Goal: Task Accomplishment & Management: Use online tool/utility

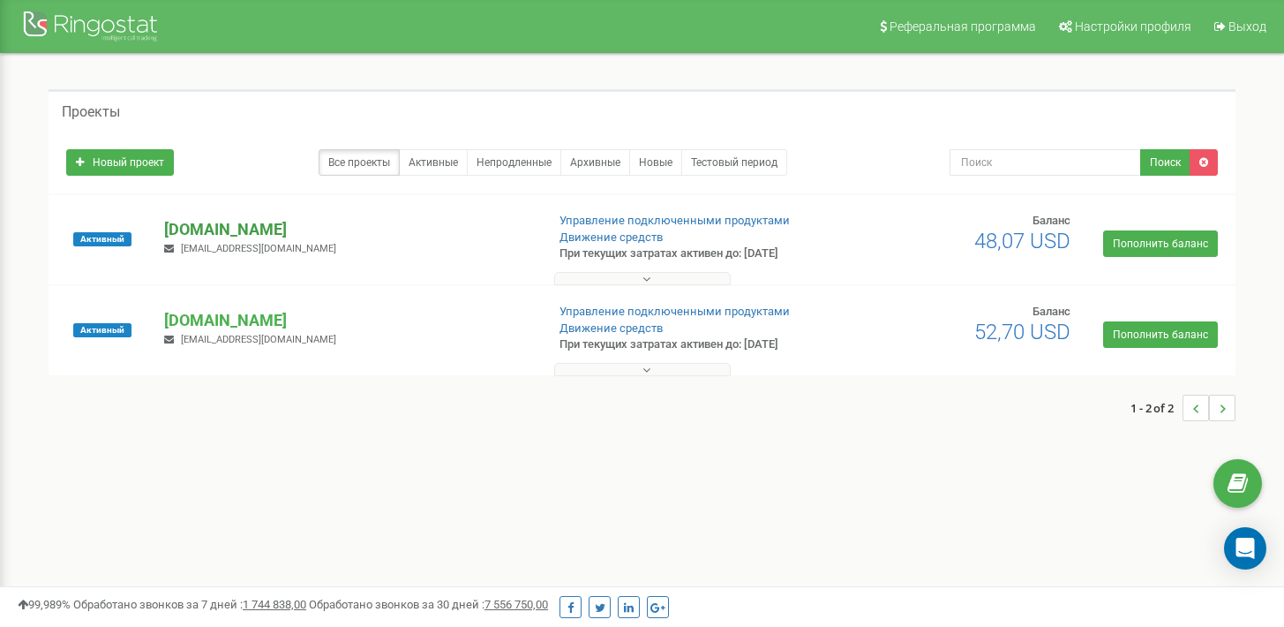
click at [199, 234] on p "[DOMAIN_NAME]" at bounding box center [347, 229] width 366 height 23
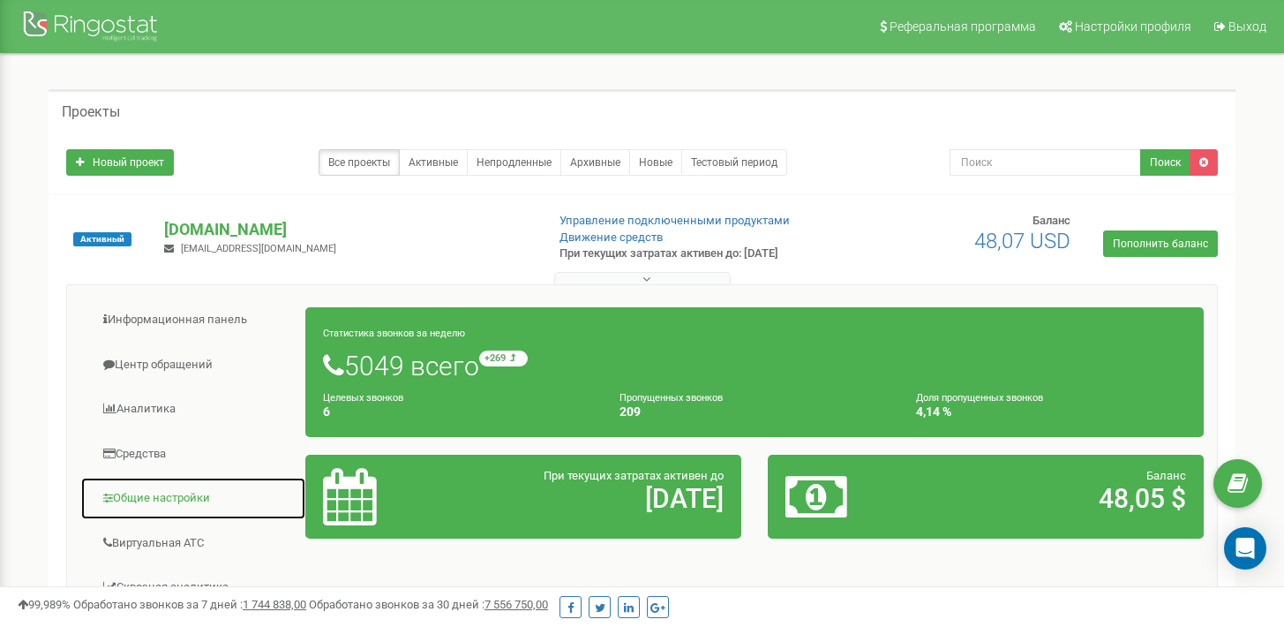
click at [169, 489] on link "Общие настройки" at bounding box center [193, 498] width 226 height 43
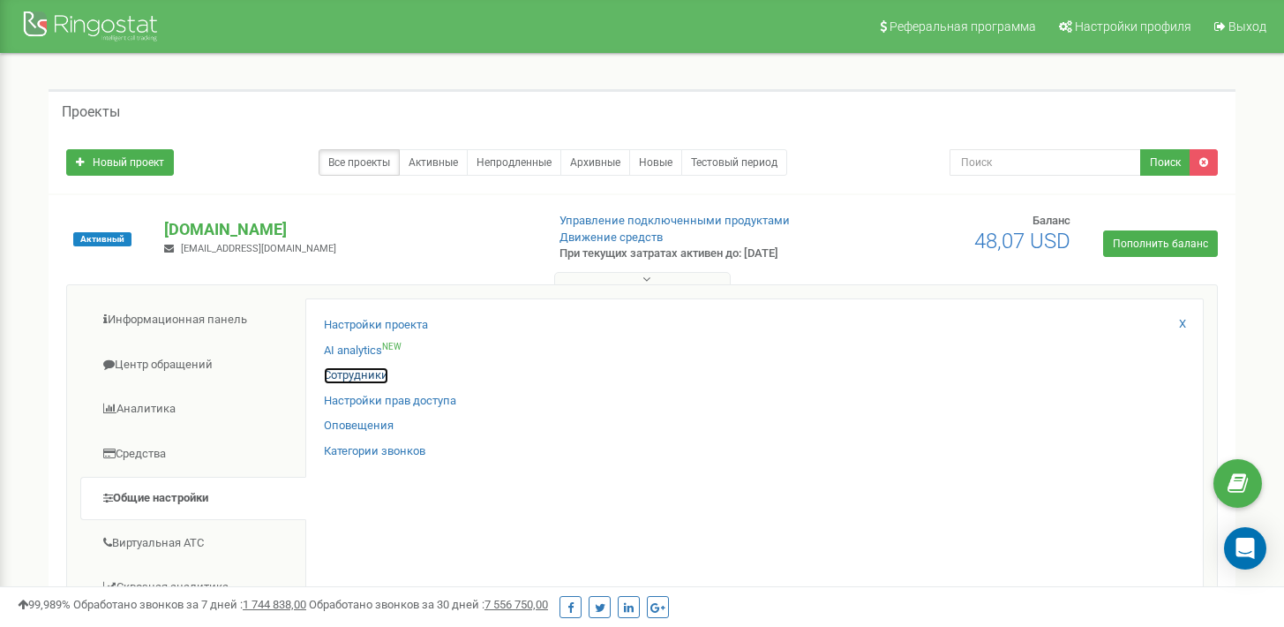
click at [379, 373] on link "Сотрудники" at bounding box center [356, 375] width 64 height 17
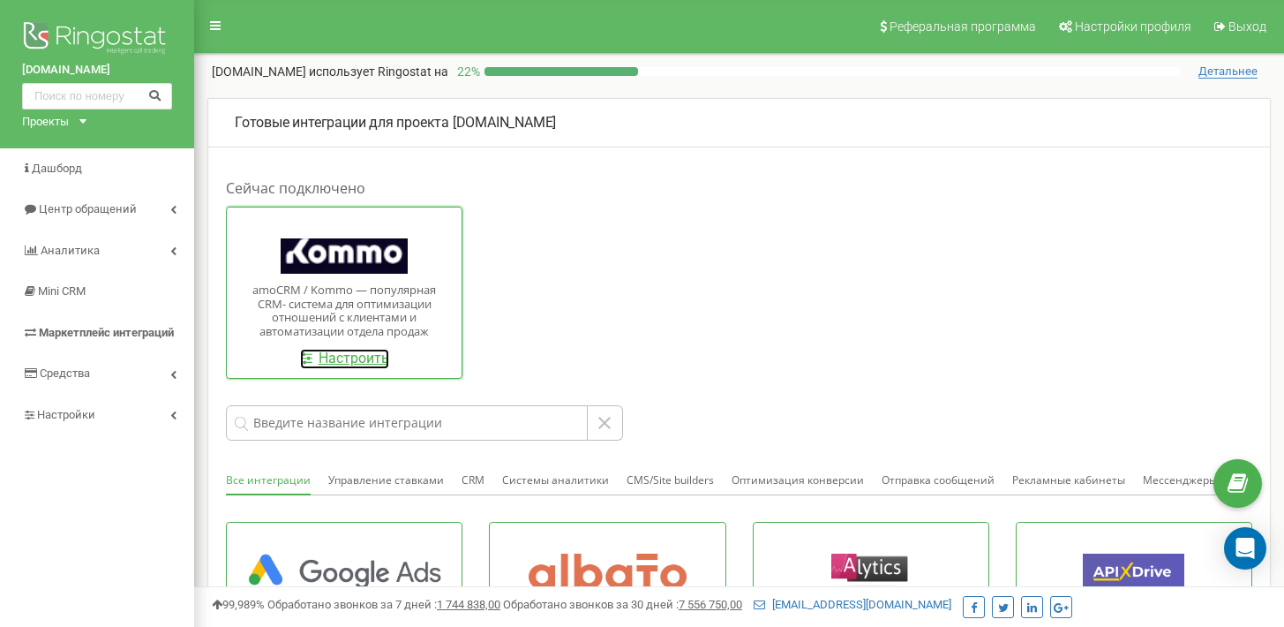
click at [359, 356] on link "Настроить" at bounding box center [344, 359] width 89 height 20
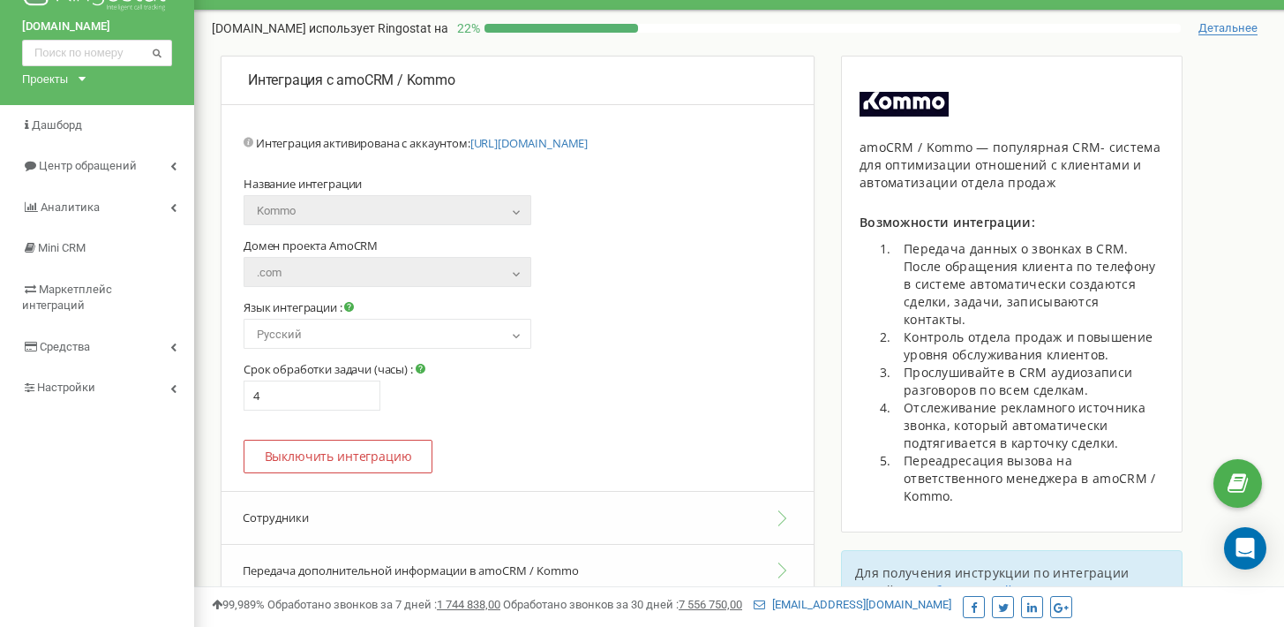
scroll to position [61, 0]
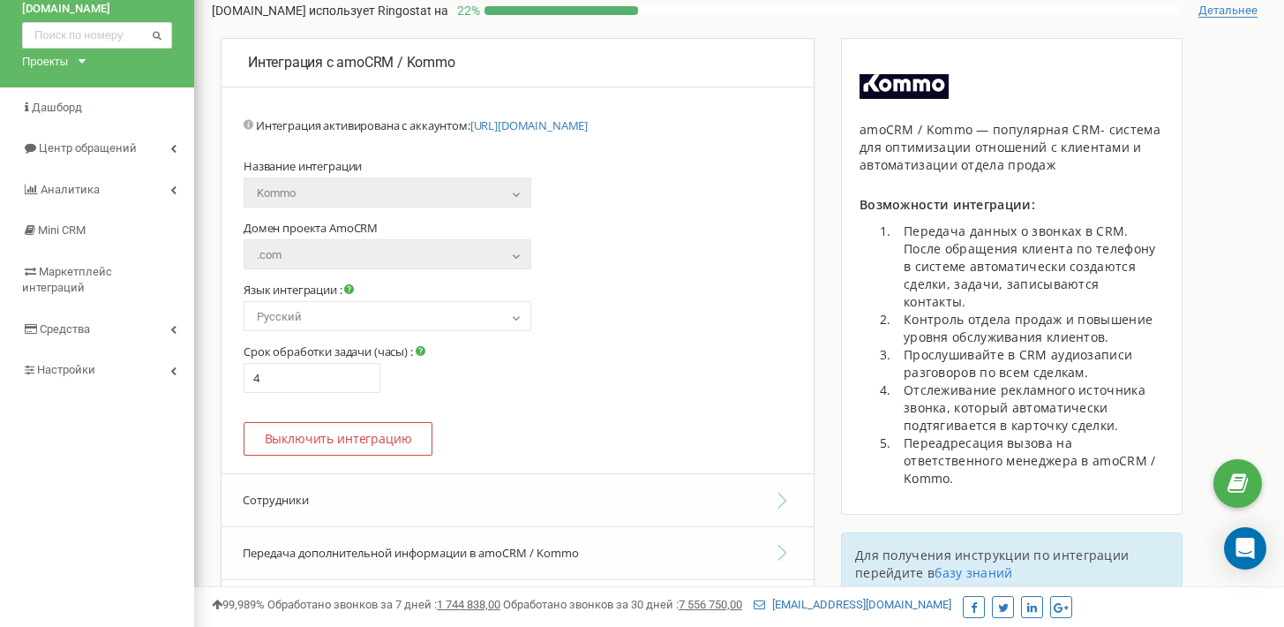
click at [717, 490] on button "Сотрудники" at bounding box center [517, 500] width 592 height 54
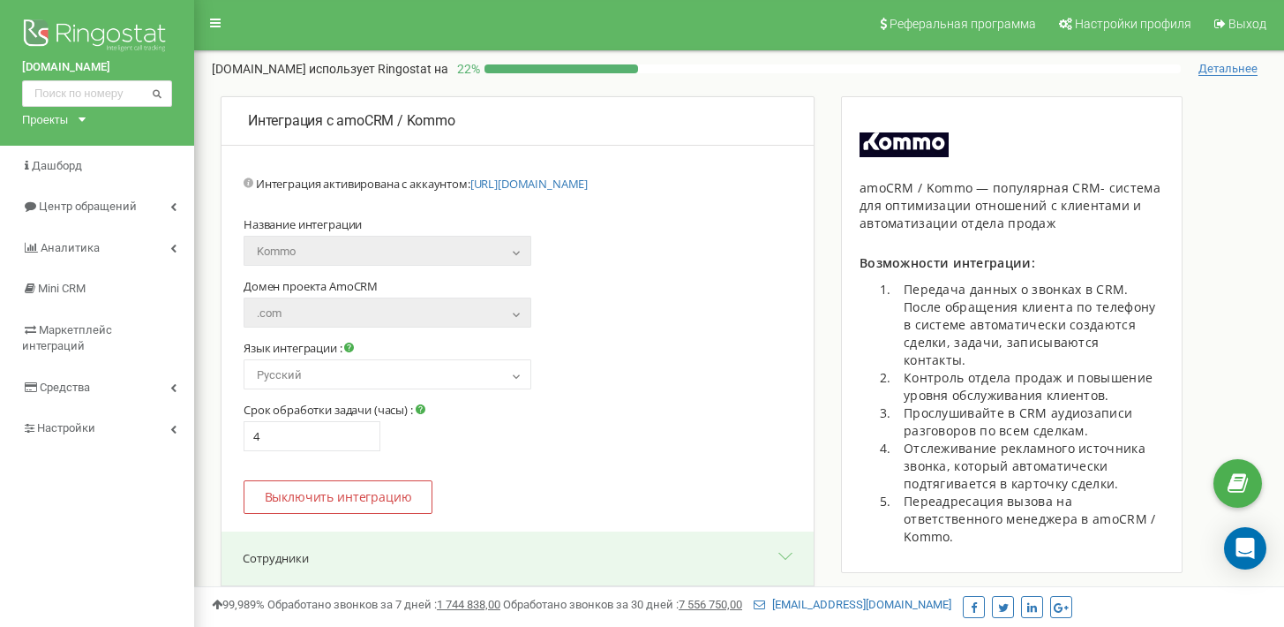
scroll to position [0, 0]
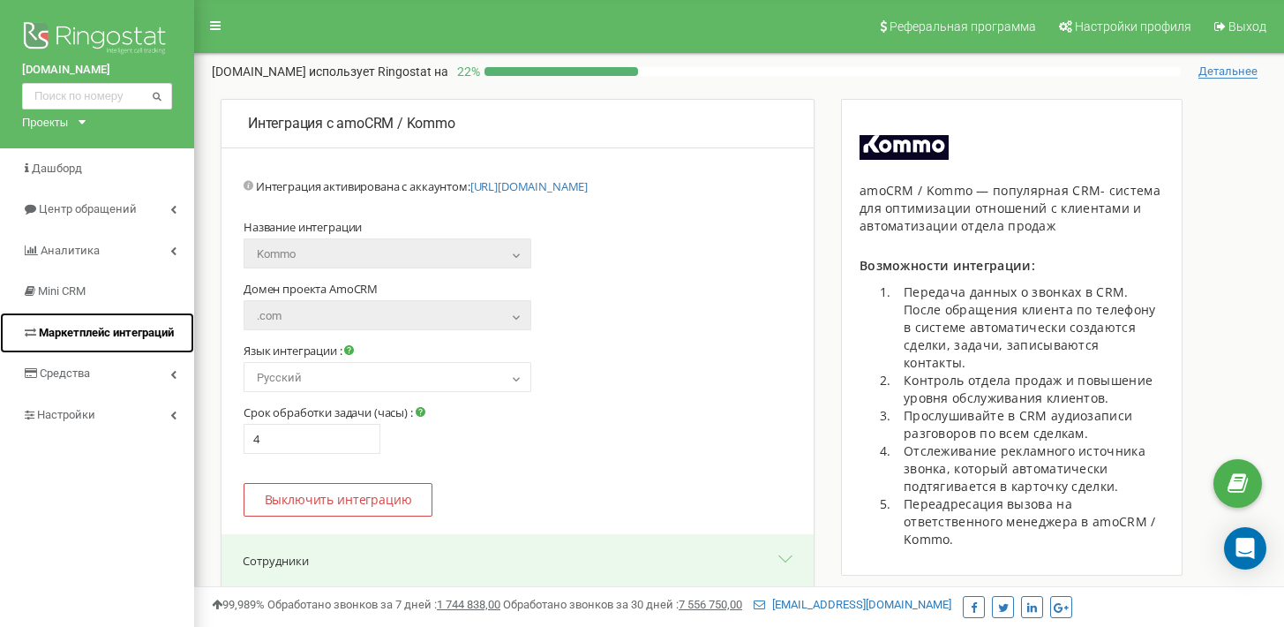
click at [124, 328] on span "Маркетплейс интеграций" at bounding box center [106, 332] width 135 height 13
